Goal: Information Seeking & Learning: Check status

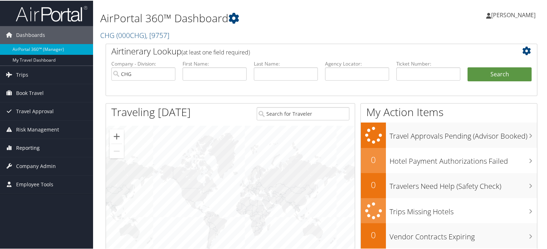
click at [32, 147] on span "Reporting" at bounding box center [28, 147] width 24 height 18
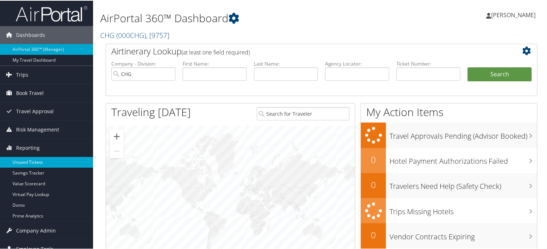
click at [48, 158] on link "Unused Tickets" at bounding box center [46, 161] width 93 height 11
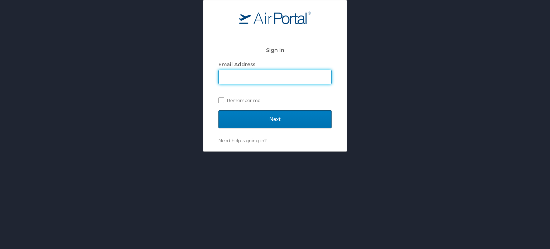
type input "alexis.braziel@chghealthcare.com"
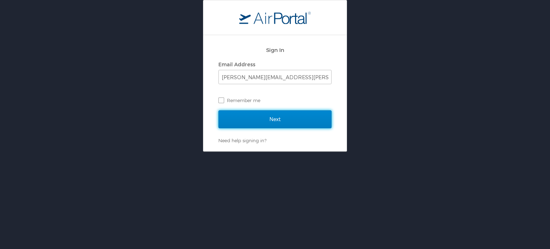
click at [261, 114] on input "Next" at bounding box center [275, 119] width 113 height 18
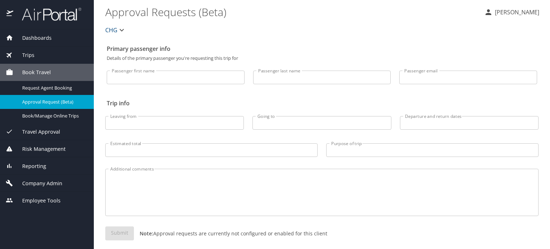
click at [277, 82] on input "Passenger last name" at bounding box center [322, 78] width 138 height 14
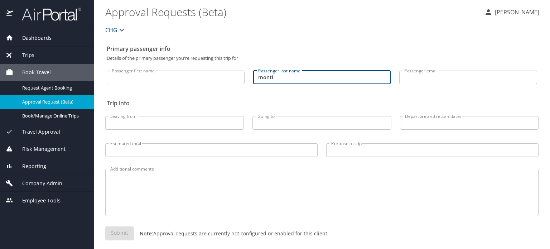
type input "monti"
click at [43, 169] on span "Reporting" at bounding box center [29, 166] width 33 height 8
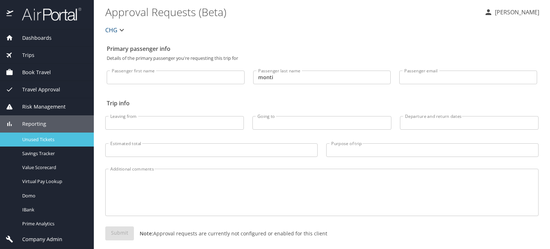
click at [49, 140] on span "Unused Tickets" at bounding box center [53, 139] width 63 height 7
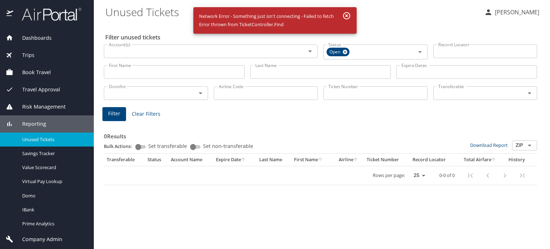
click at [285, 72] on input "Last Name" at bounding box center [320, 72] width 141 height 14
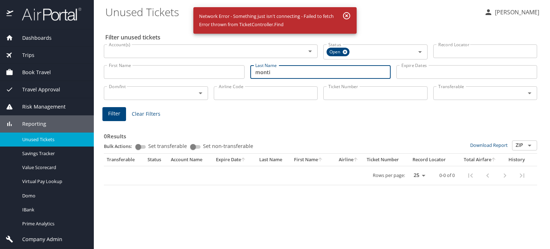
type input "monti"
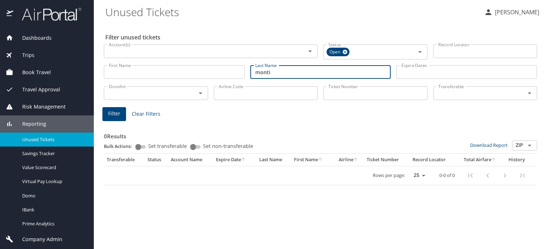
click at [116, 109] on button "Filter" at bounding box center [114, 114] width 24 height 14
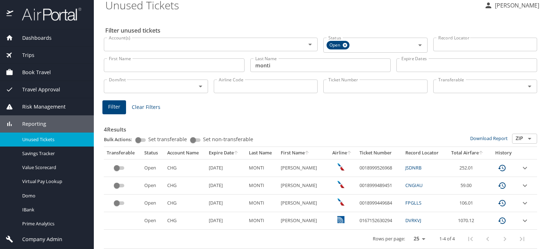
scroll to position [9, 0]
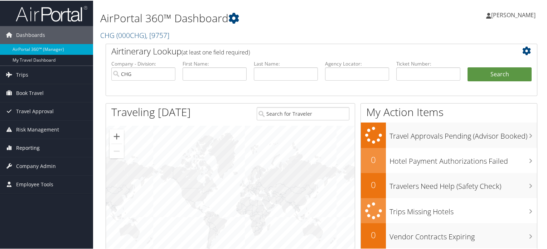
click at [44, 148] on link "Reporting" at bounding box center [46, 147] width 93 height 18
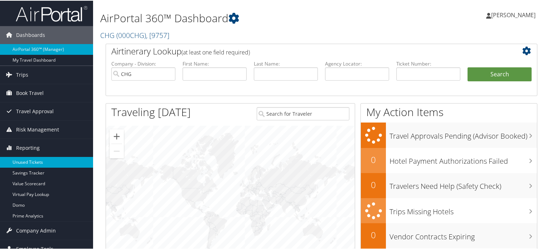
click at [42, 163] on link "Unused Tickets" at bounding box center [46, 161] width 93 height 11
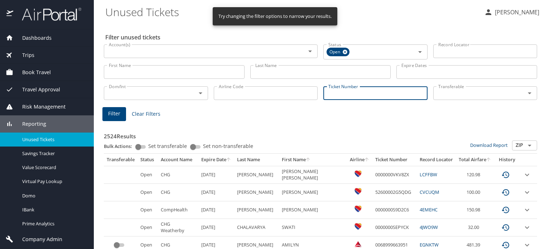
click at [368, 91] on input "Ticket Number" at bounding box center [376, 93] width 104 height 14
paste input "0018999526968"
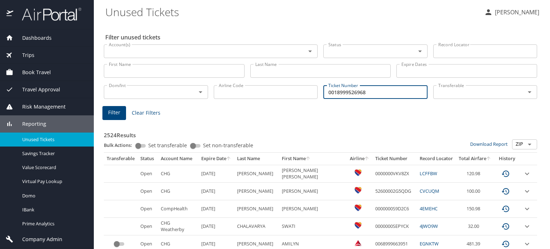
type input "0018999526968"
click at [119, 111] on span "Filter" at bounding box center [114, 112] width 12 height 9
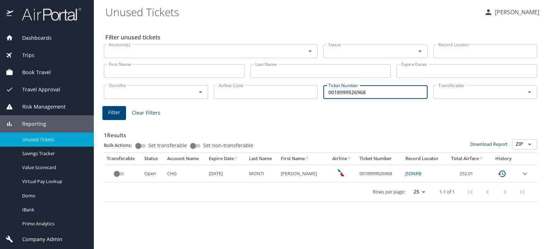
drag, startPoint x: 387, startPoint y: 87, endPoint x: 314, endPoint y: 91, distance: 72.8
click at [314, 91] on div "Dom/Int Dom/Int Airline Code Airline Code Ticket Number 0018999526968 Ticket Nu…" at bounding box center [320, 92] width 439 height 24
click at [327, 68] on input "Last Name" at bounding box center [320, 71] width 141 height 14
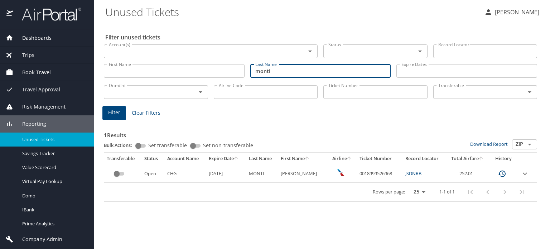
type input "monti"
click at [120, 113] on span "Filter" at bounding box center [114, 112] width 12 height 9
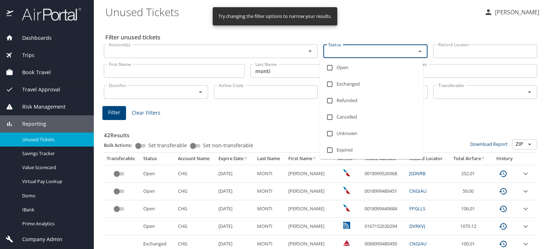
click at [394, 51] on input "Status" at bounding box center [365, 51] width 79 height 9
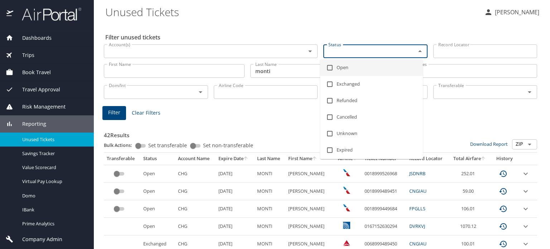
click at [340, 70] on li "Open" at bounding box center [371, 67] width 103 height 16
checkbox input "true"
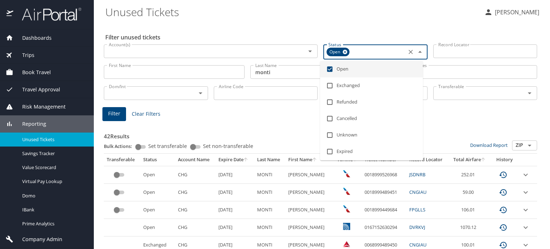
click at [116, 110] on span "Filter" at bounding box center [114, 113] width 12 height 9
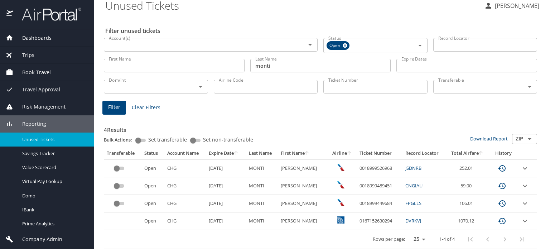
scroll to position [9, 0]
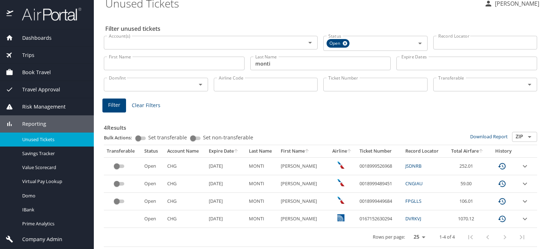
click at [411, 217] on link "DVRKVJ" at bounding box center [414, 218] width 16 height 6
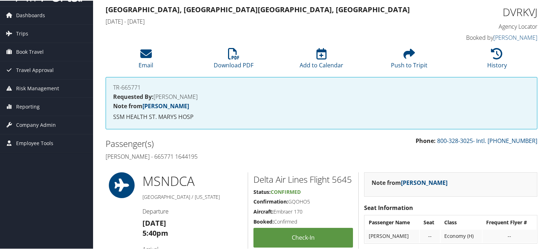
scroll to position [36, 0]
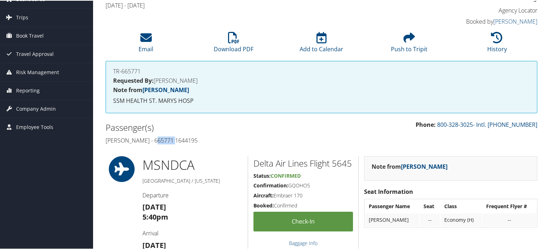
drag, startPoint x: 174, startPoint y: 137, endPoint x: 154, endPoint y: 140, distance: 20.9
click at [154, 140] on h4 "[PERSON_NAME] - 665771 1644195" at bounding box center [211, 140] width 211 height 8
copy h4 "665771"
